Goal: Go to known website: Access a specific website the user already knows

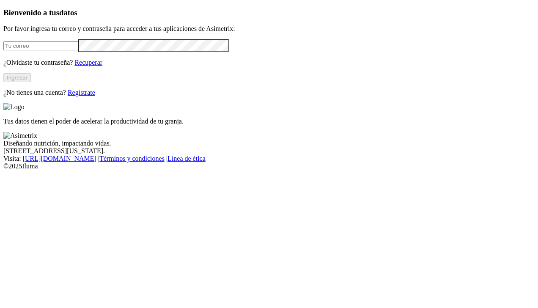
type input "[EMAIL_ADDRESS][DOMAIN_NAME]"
click at [31, 82] on button "Ingresar" at bounding box center [16, 77] width 27 height 9
